Goal: Navigation & Orientation: Find specific page/section

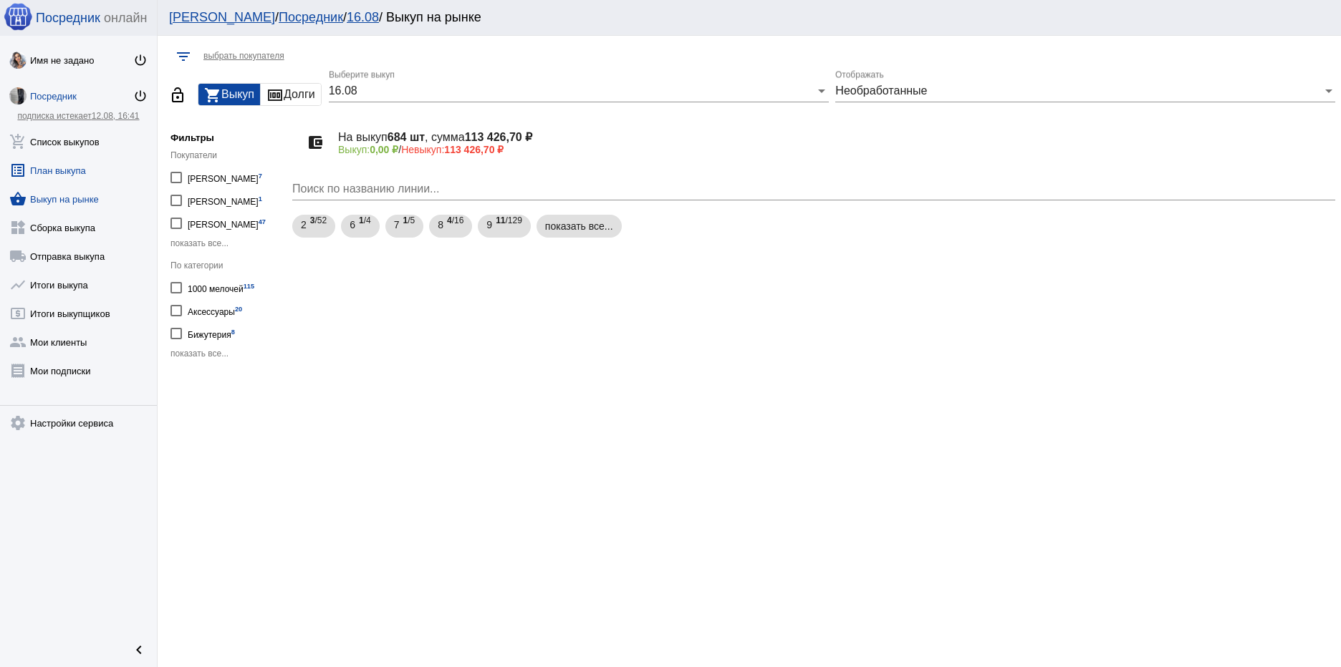
click at [64, 168] on link "list_alt План выкупа" at bounding box center [78, 167] width 157 height 29
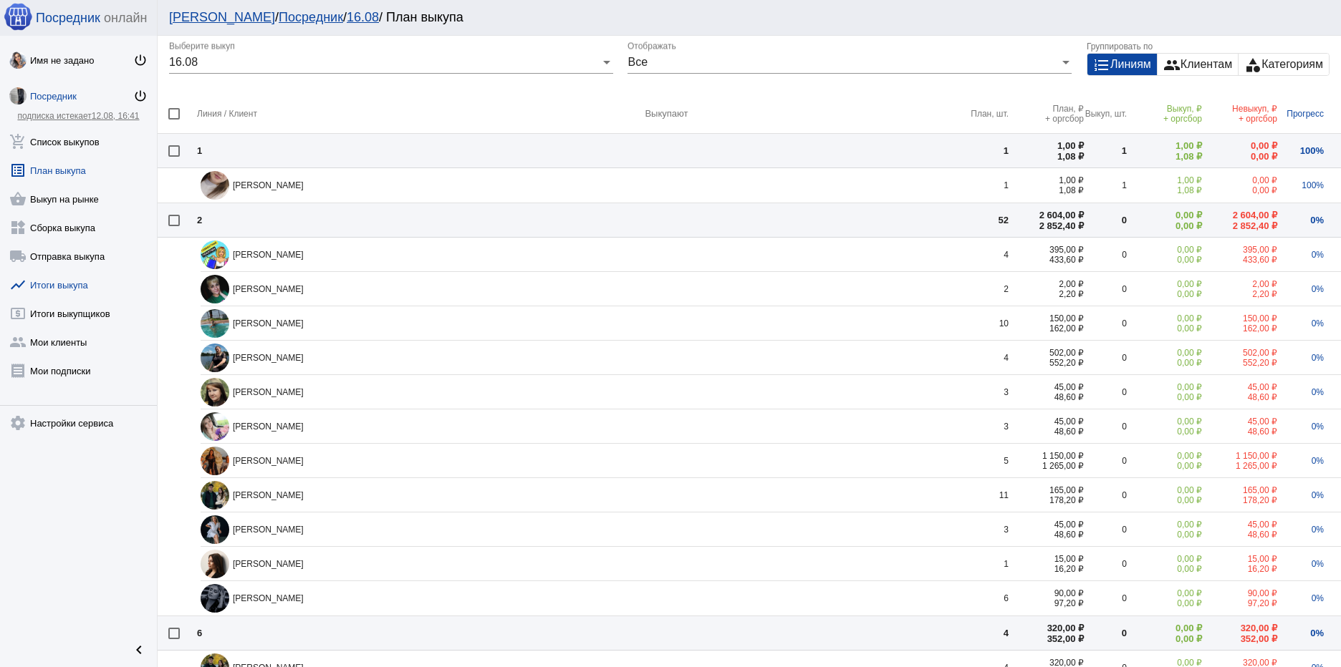
click at [74, 276] on link "show_chart Итоги выкупа" at bounding box center [78, 282] width 157 height 29
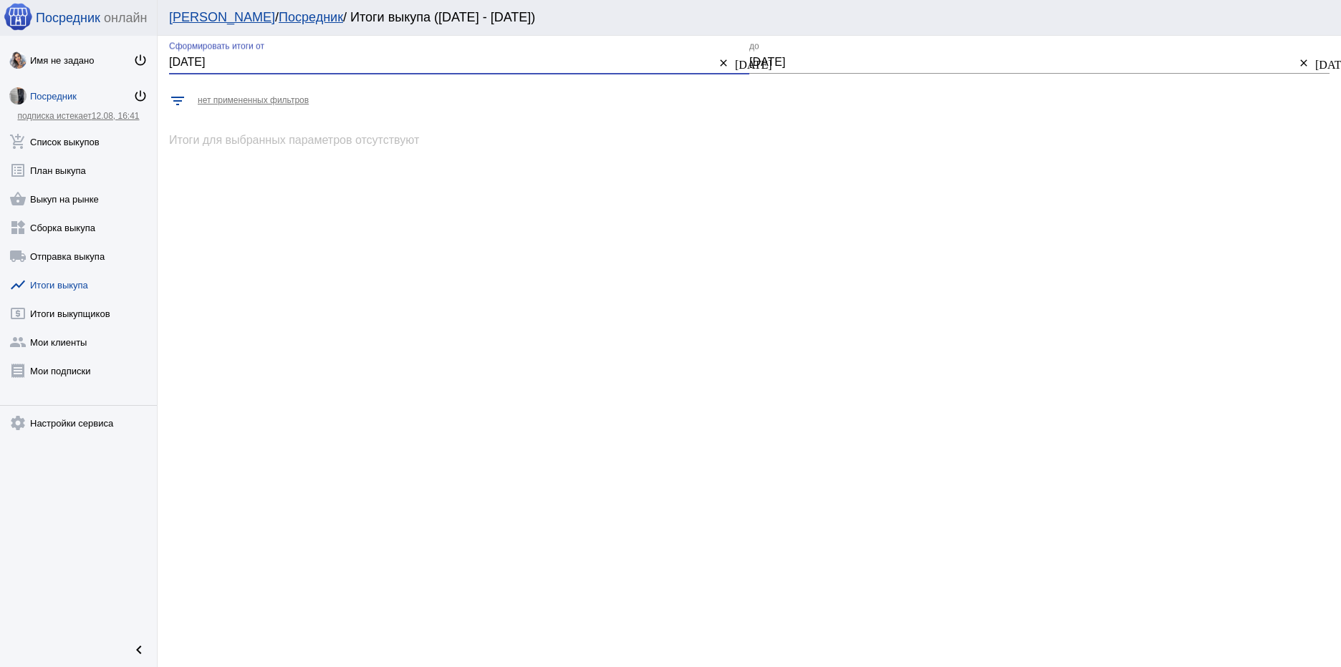
click at [357, 60] on input "[DATE]" at bounding box center [442, 62] width 546 height 13
click at [176, 64] on input "[DATE]" at bounding box center [442, 62] width 546 height 13
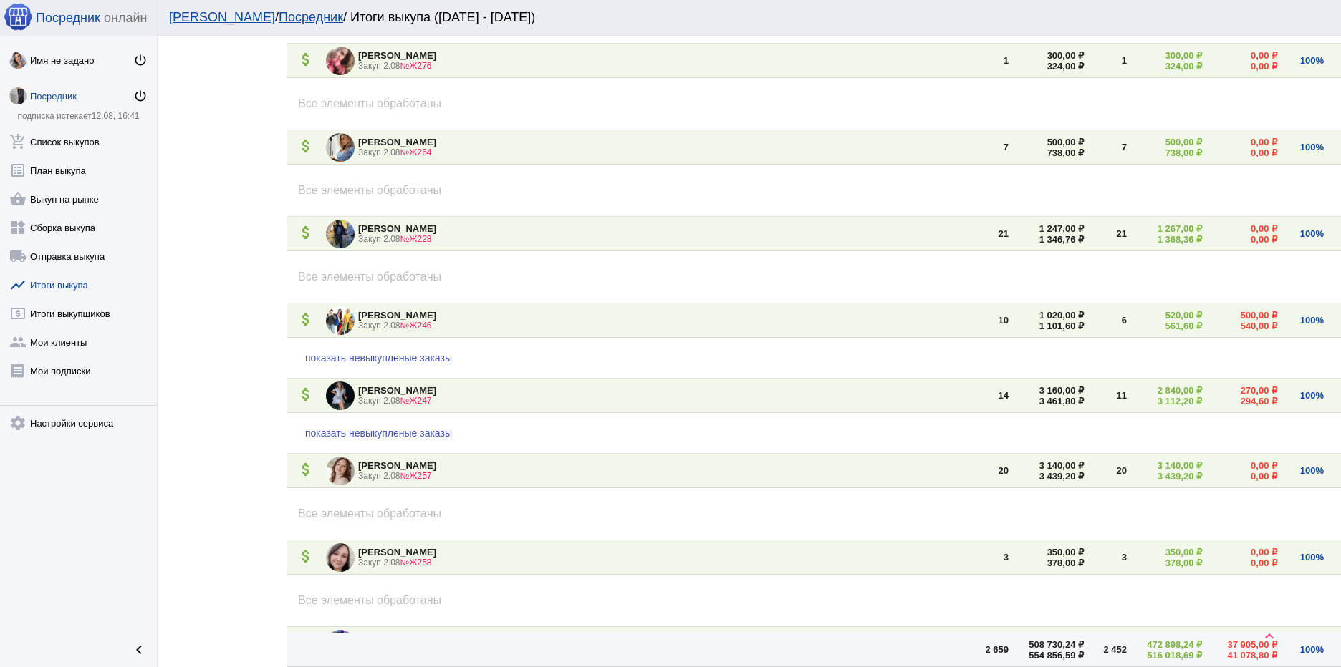
scroll to position [645, 0]
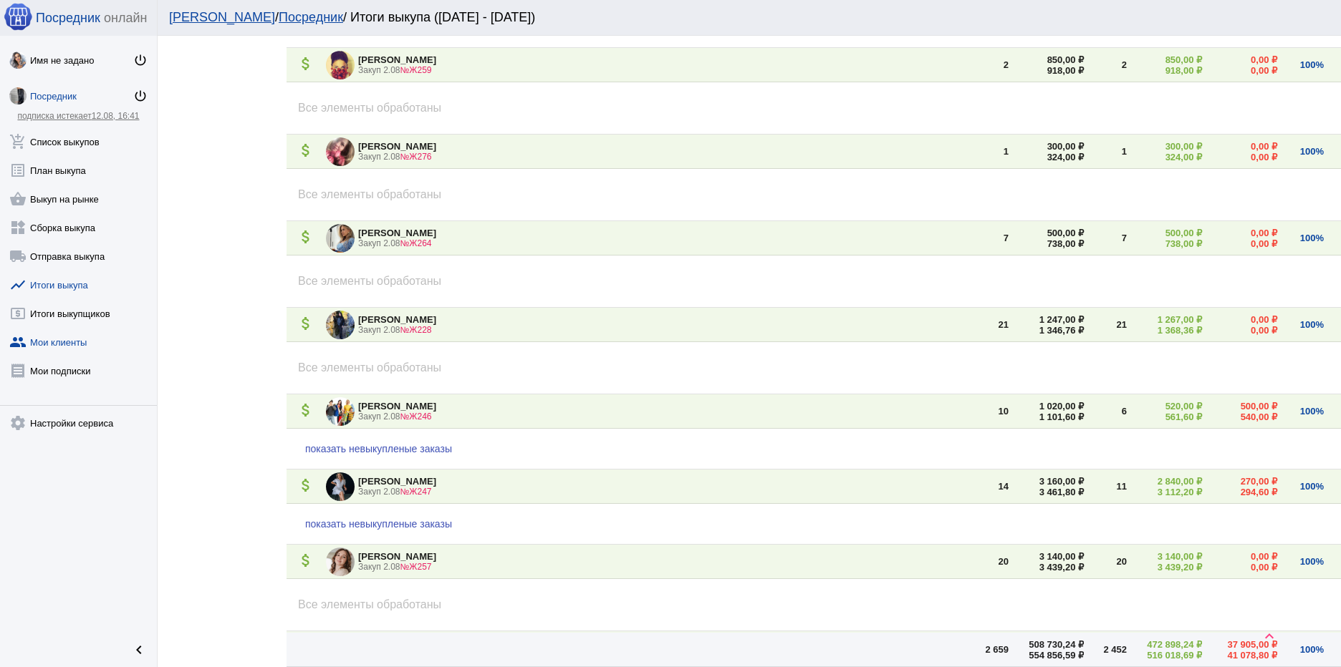
type input "[DATE]"
click at [59, 342] on link "group Мои клиенты" at bounding box center [78, 339] width 157 height 29
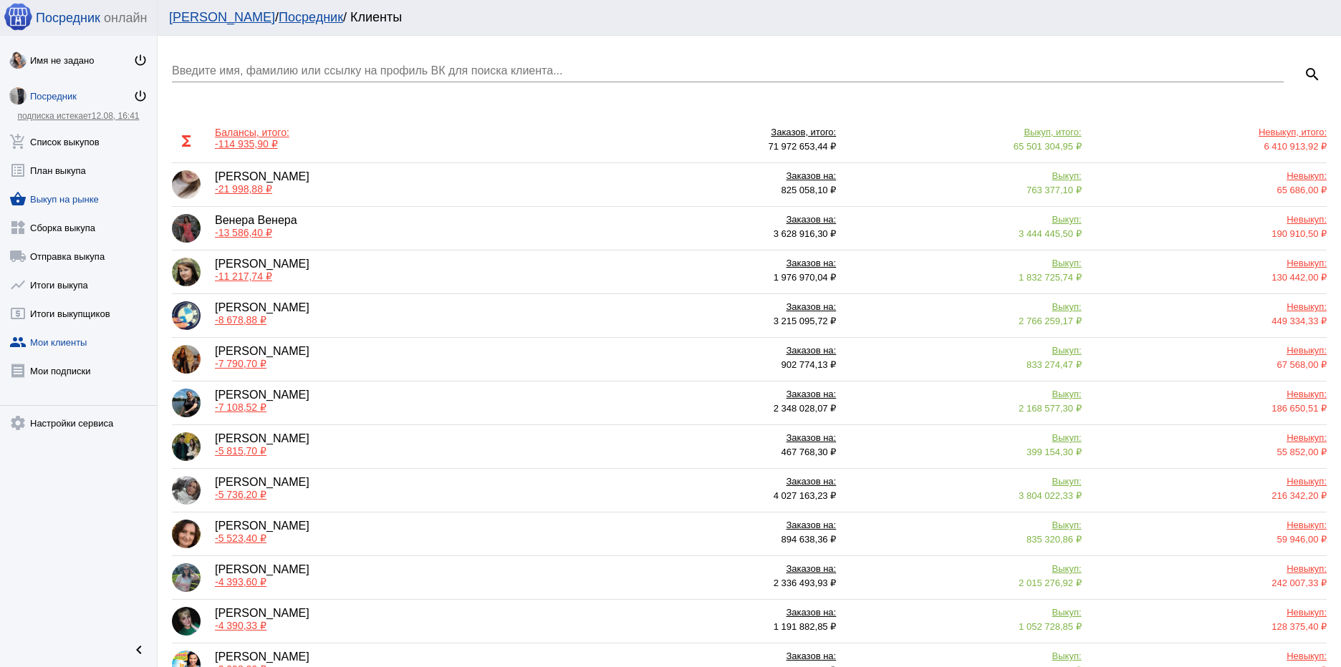
click at [61, 196] on link "shopping_basket Выкуп на рынке" at bounding box center [78, 196] width 157 height 29
